Goal: Task Accomplishment & Management: Use online tool/utility

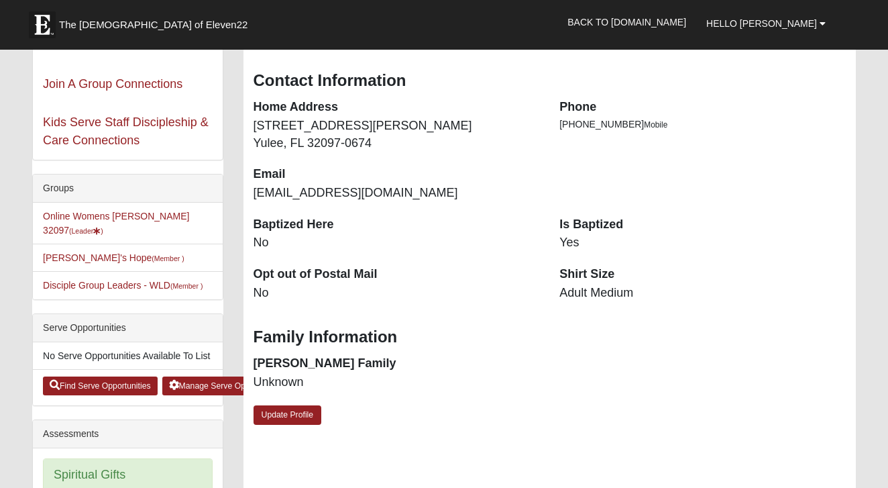
scroll to position [227, 0]
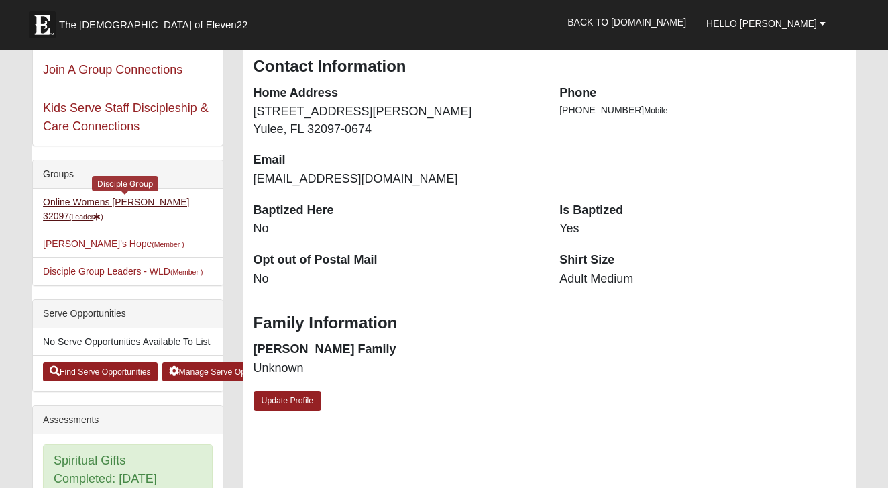
click at [142, 203] on link "Online Womens Lauer 32097 (Leader )" at bounding box center [116, 209] width 146 height 25
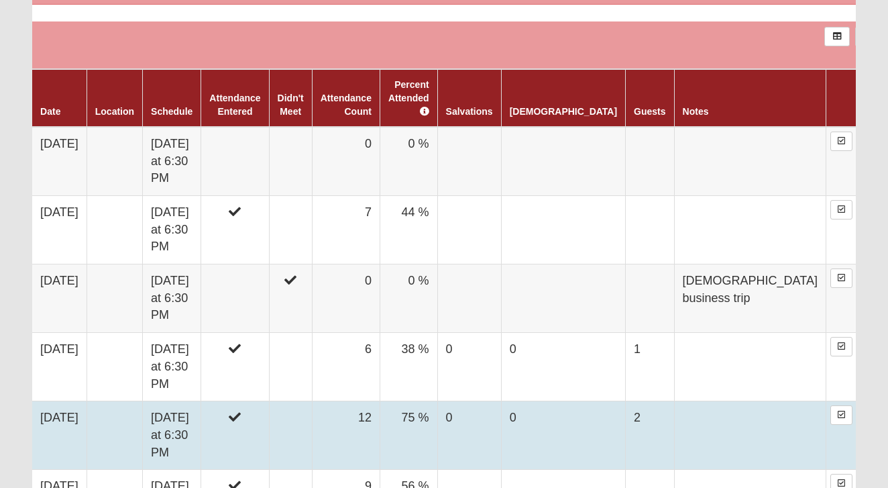
scroll to position [831, 0]
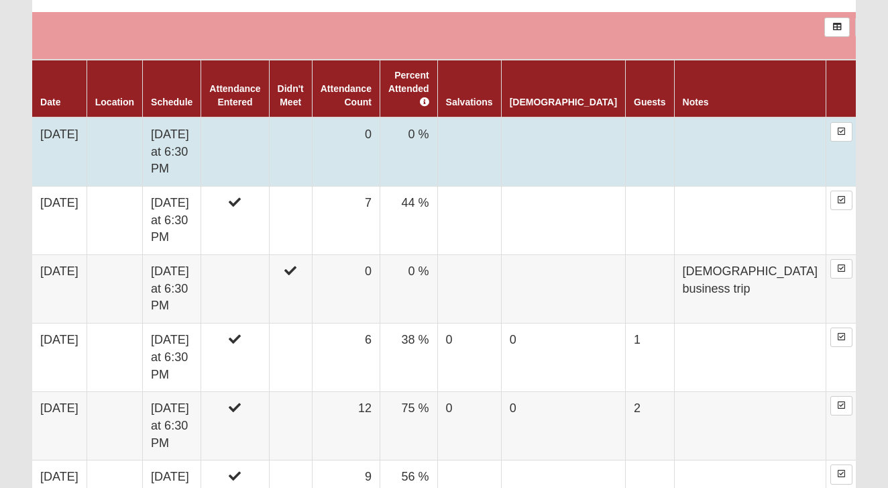
click at [269, 152] on td at bounding box center [235, 151] width 68 height 69
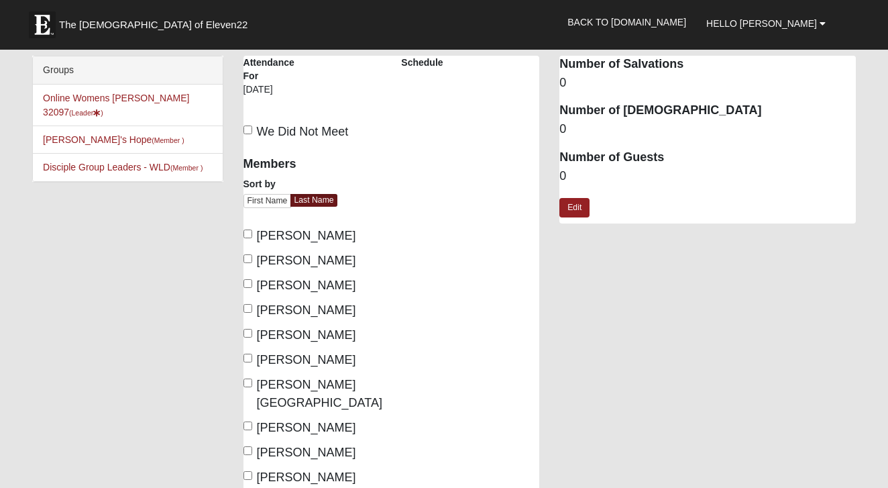
click at [292, 235] on span "[PERSON_NAME]" at bounding box center [306, 235] width 99 height 13
click at [252, 235] on input "[PERSON_NAME]" at bounding box center [248, 233] width 9 height 9
checkbox input "true"
click at [295, 262] on span "[PERSON_NAME]" at bounding box center [306, 260] width 99 height 13
click at [252, 262] on input "[PERSON_NAME]" at bounding box center [248, 258] width 9 height 9
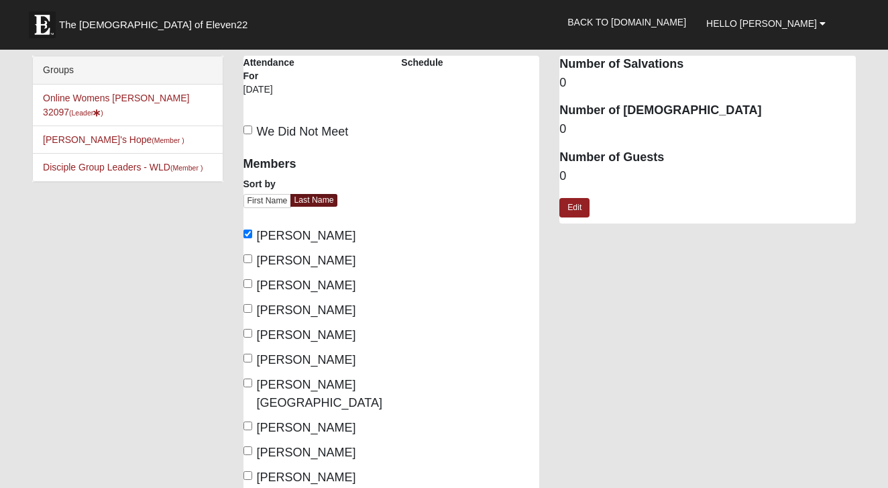
checkbox input "true"
click at [295, 281] on span "[PERSON_NAME]" at bounding box center [306, 284] width 99 height 13
click at [252, 281] on input "[PERSON_NAME]" at bounding box center [248, 283] width 9 height 9
checkbox input "true"
click at [309, 382] on span "[PERSON_NAME][GEOGRAPHIC_DATA]" at bounding box center [319, 394] width 125 height 32
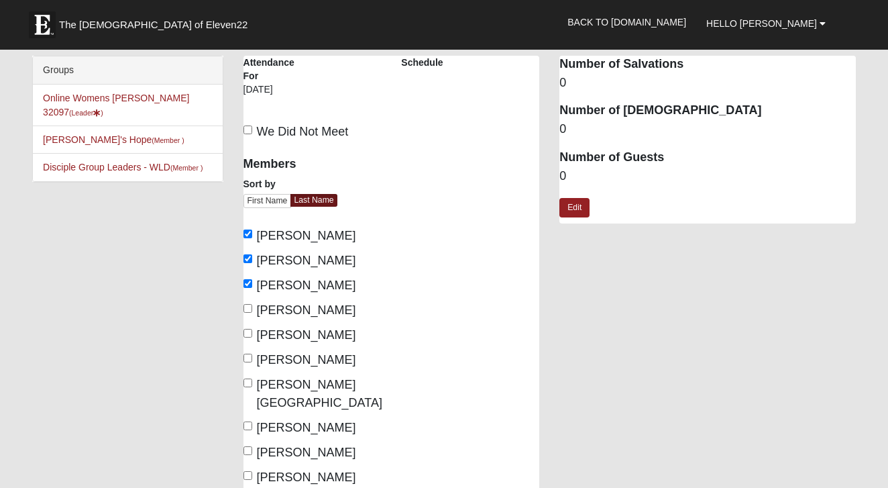
click at [252, 382] on input "[PERSON_NAME][GEOGRAPHIC_DATA]" at bounding box center [248, 382] width 9 height 9
checkbox input "true"
click at [311, 421] on span "[PERSON_NAME]" at bounding box center [306, 427] width 99 height 13
click at [252, 421] on input "[PERSON_NAME]" at bounding box center [248, 425] width 9 height 9
checkbox input "true"
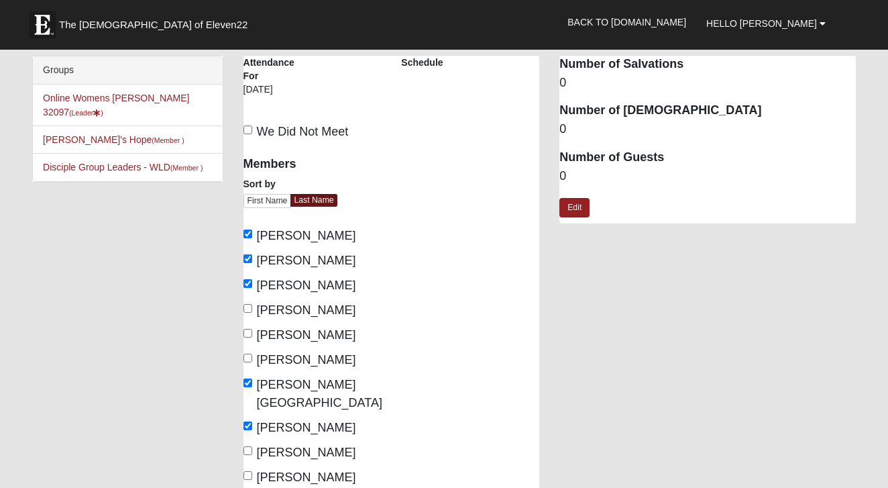
click at [309, 470] on span "[PERSON_NAME]" at bounding box center [306, 476] width 99 height 13
click at [252, 471] on input "[PERSON_NAME]" at bounding box center [248, 475] width 9 height 9
checkbox input "true"
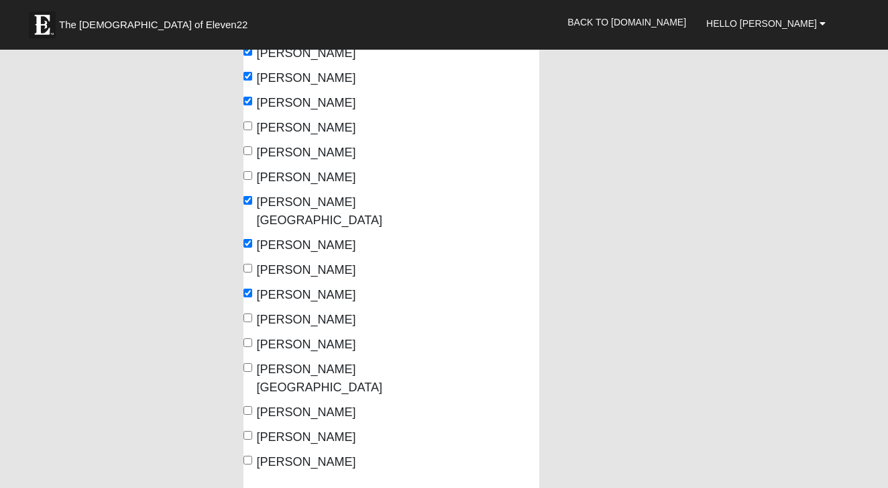
scroll to position [201, 0]
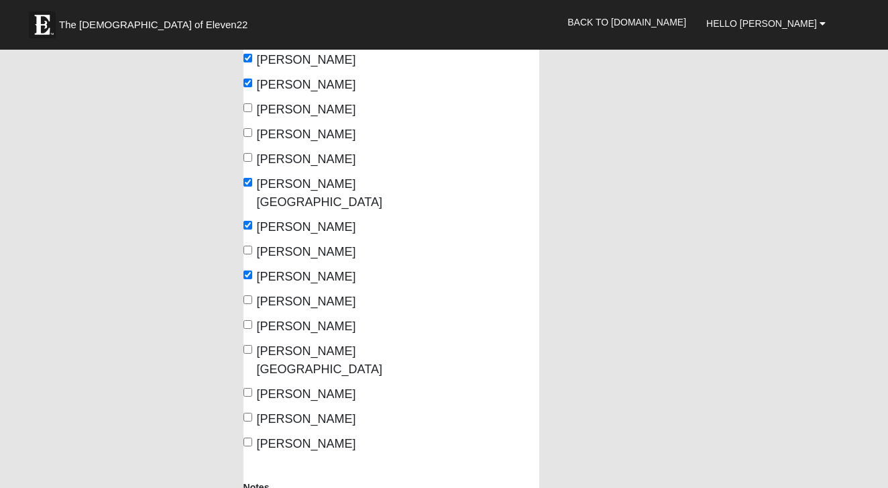
click at [311, 344] on span "[PERSON_NAME][GEOGRAPHIC_DATA]" at bounding box center [319, 360] width 125 height 32
click at [252, 345] on input "[PERSON_NAME][GEOGRAPHIC_DATA]" at bounding box center [248, 349] width 9 height 9
checkbox input "true"
click at [297, 412] on span "[PERSON_NAME]" at bounding box center [306, 418] width 99 height 13
click at [252, 413] on input "[PERSON_NAME]" at bounding box center [248, 417] width 9 height 9
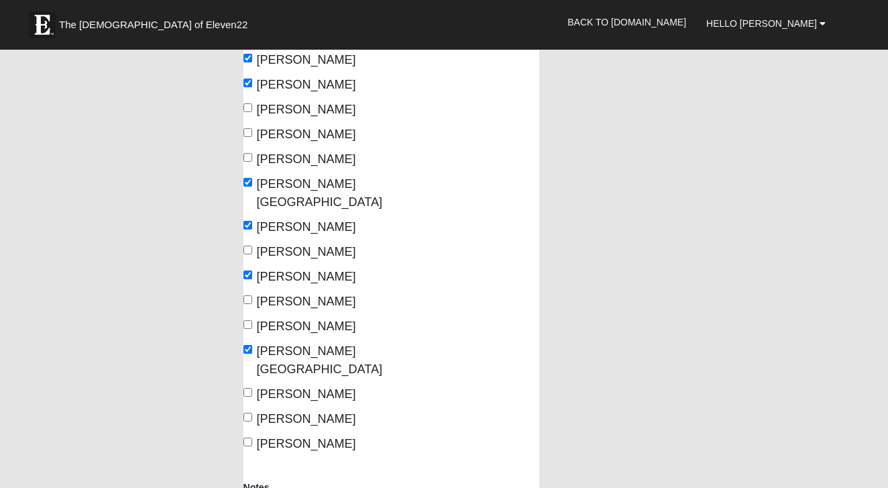
checkbox input "true"
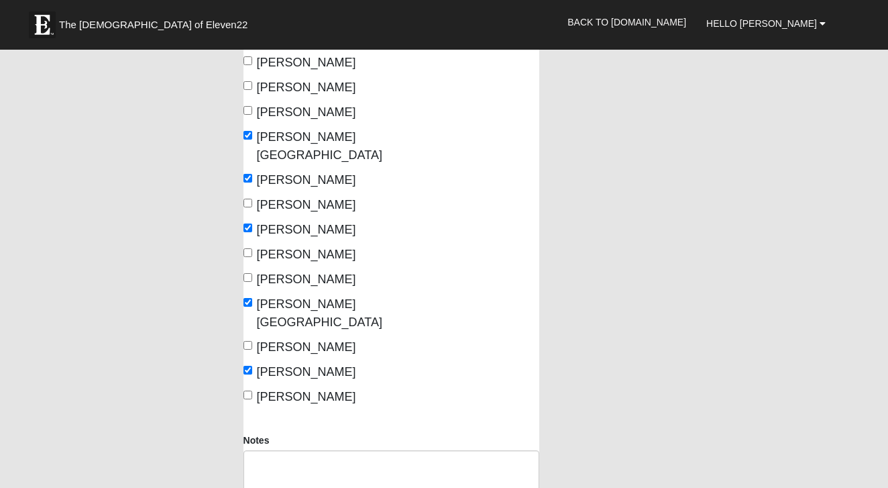
scroll to position [304, 0]
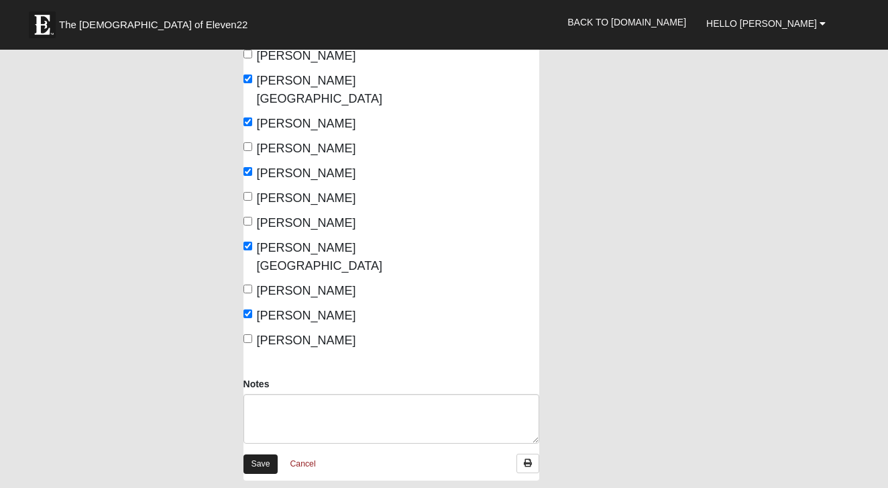
click at [258, 454] on link "Save" at bounding box center [261, 463] width 35 height 19
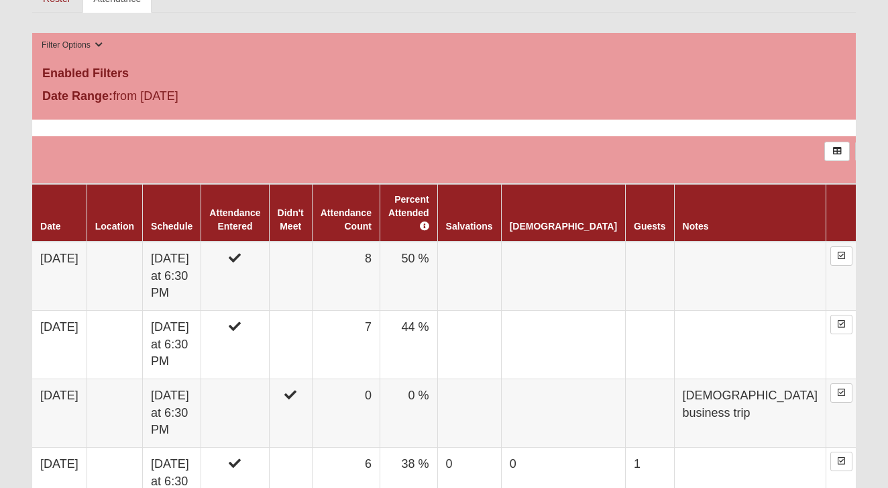
scroll to position [710, 0]
